Goal: Task Accomplishment & Management: Use online tool/utility

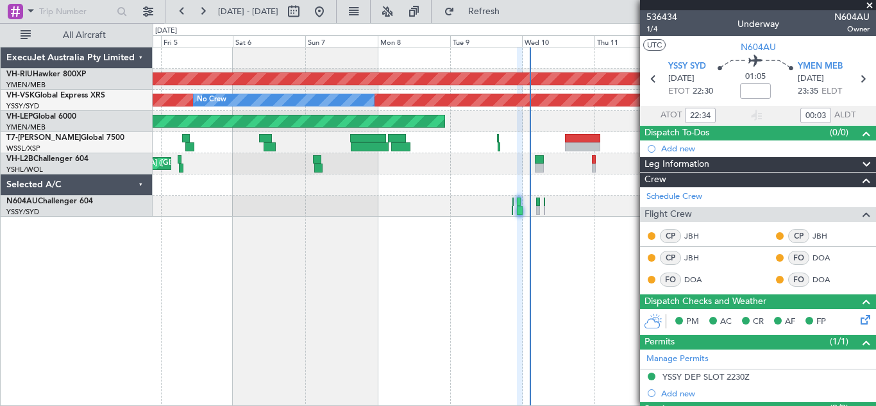
click at [868, 4] on span at bounding box center [869, 6] width 13 height 12
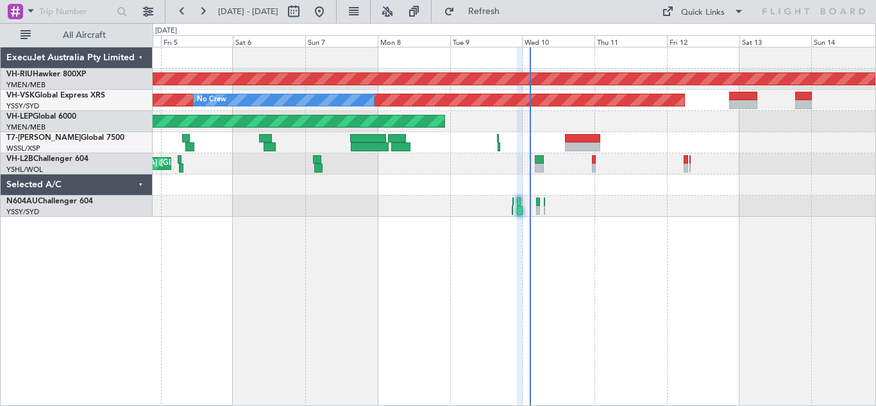
type input "0"
click at [204, 12] on button at bounding box center [202, 11] width 21 height 21
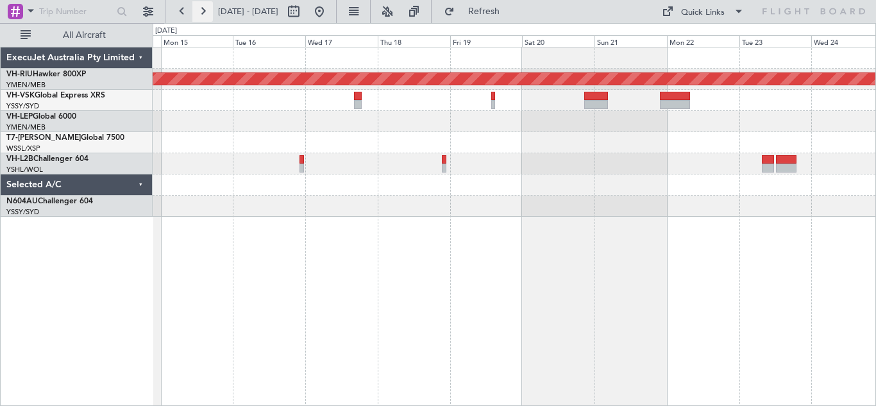
click at [204, 12] on button at bounding box center [202, 11] width 21 height 21
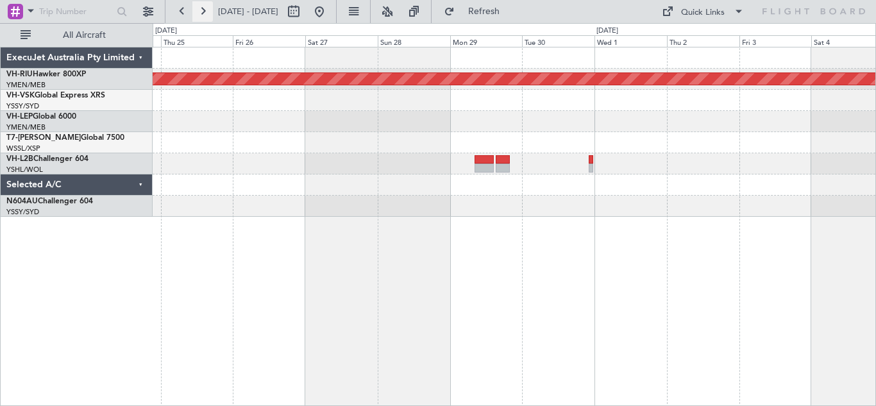
click at [204, 12] on button at bounding box center [202, 11] width 21 height 21
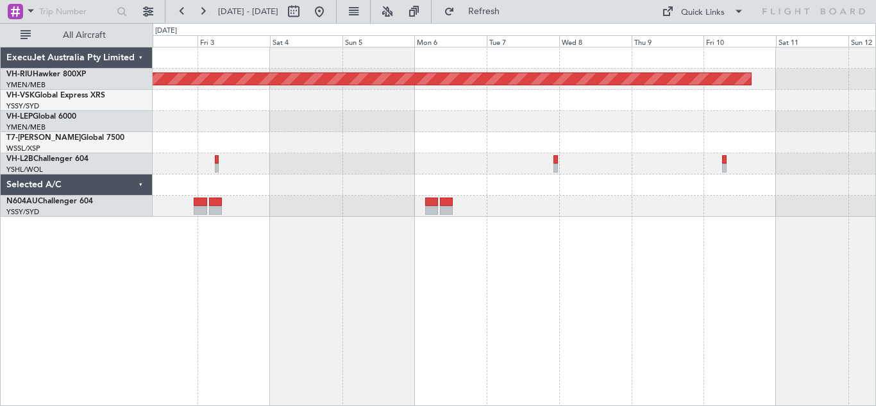
click at [781, 116] on div at bounding box center [514, 121] width 723 height 21
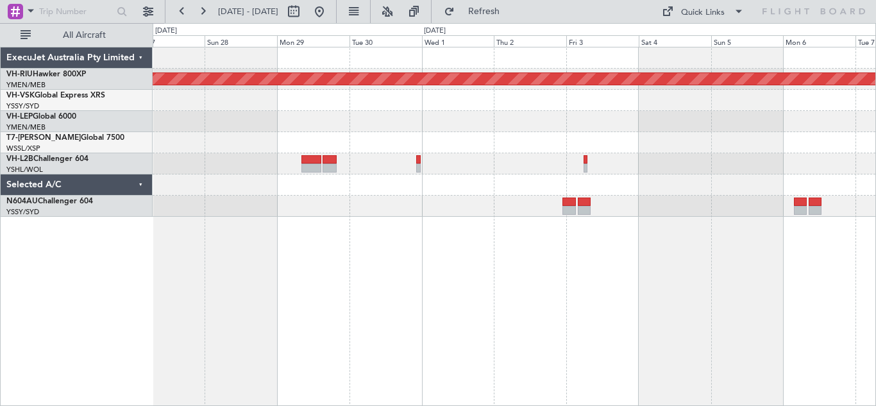
click at [550, 120] on div "Planned Maint [GEOGRAPHIC_DATA] ([GEOGRAPHIC_DATA])" at bounding box center [514, 131] width 723 height 169
click at [180, 15] on button at bounding box center [182, 11] width 21 height 21
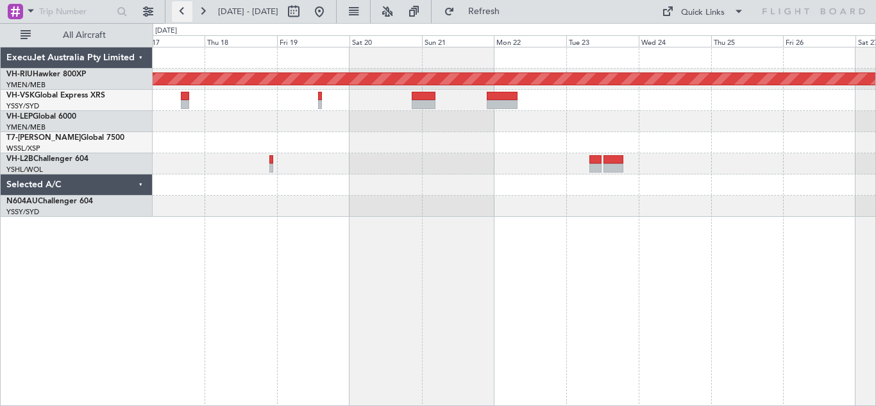
click at [180, 15] on button at bounding box center [182, 11] width 21 height 21
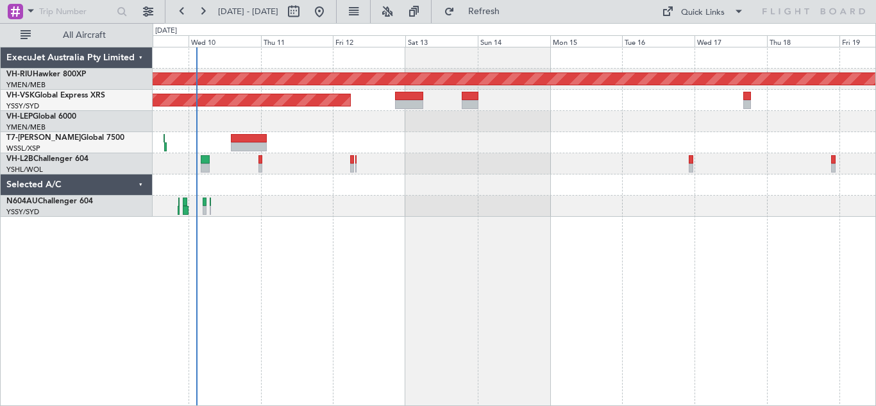
click at [413, 156] on div "Planned Maint [GEOGRAPHIC_DATA] ([GEOGRAPHIC_DATA]) Unplanned Maint Sydney ([PE…" at bounding box center [514, 131] width 723 height 169
